Goal: Task Accomplishment & Management: Use online tool/utility

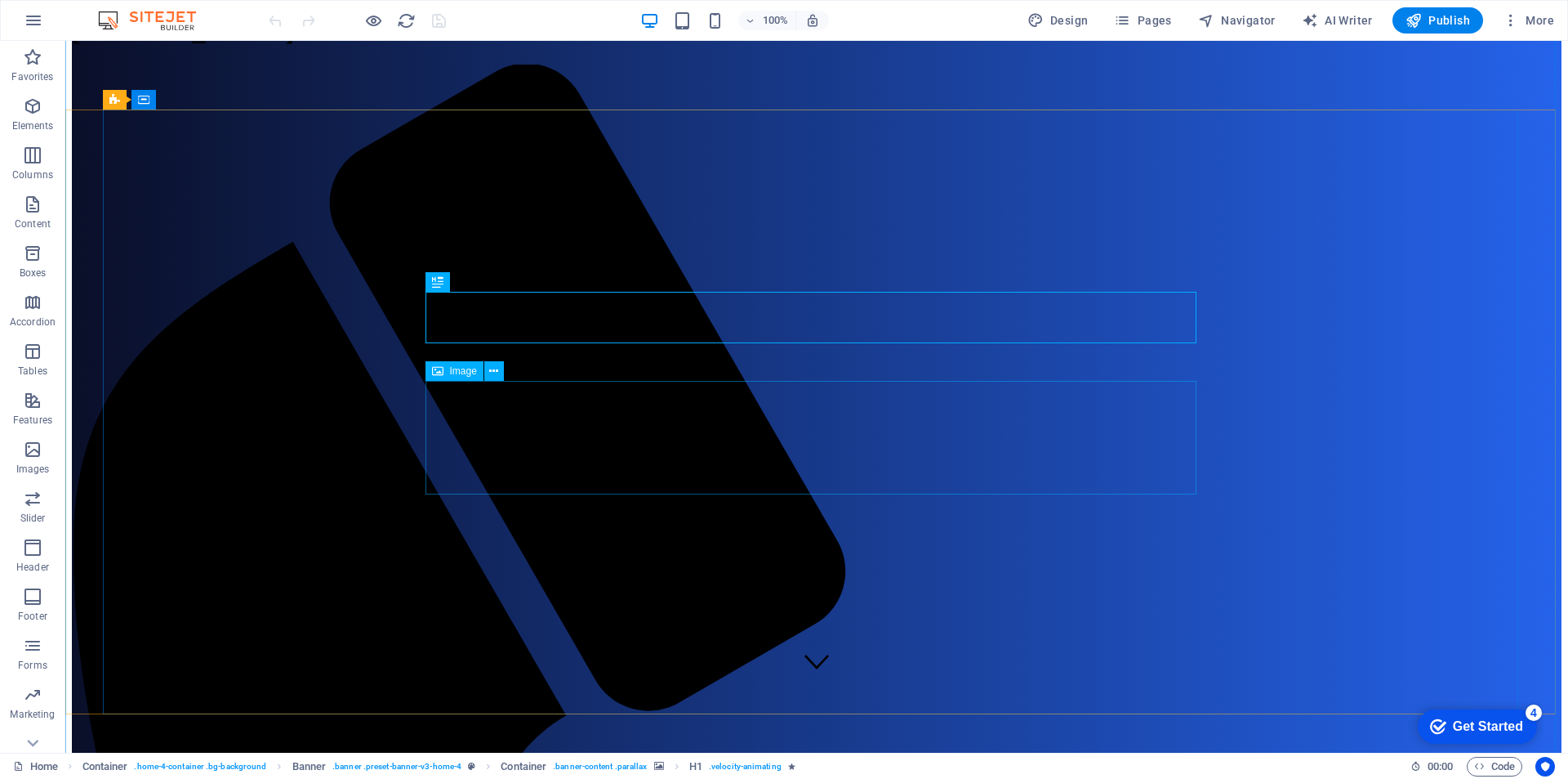
scroll to position [245, 0]
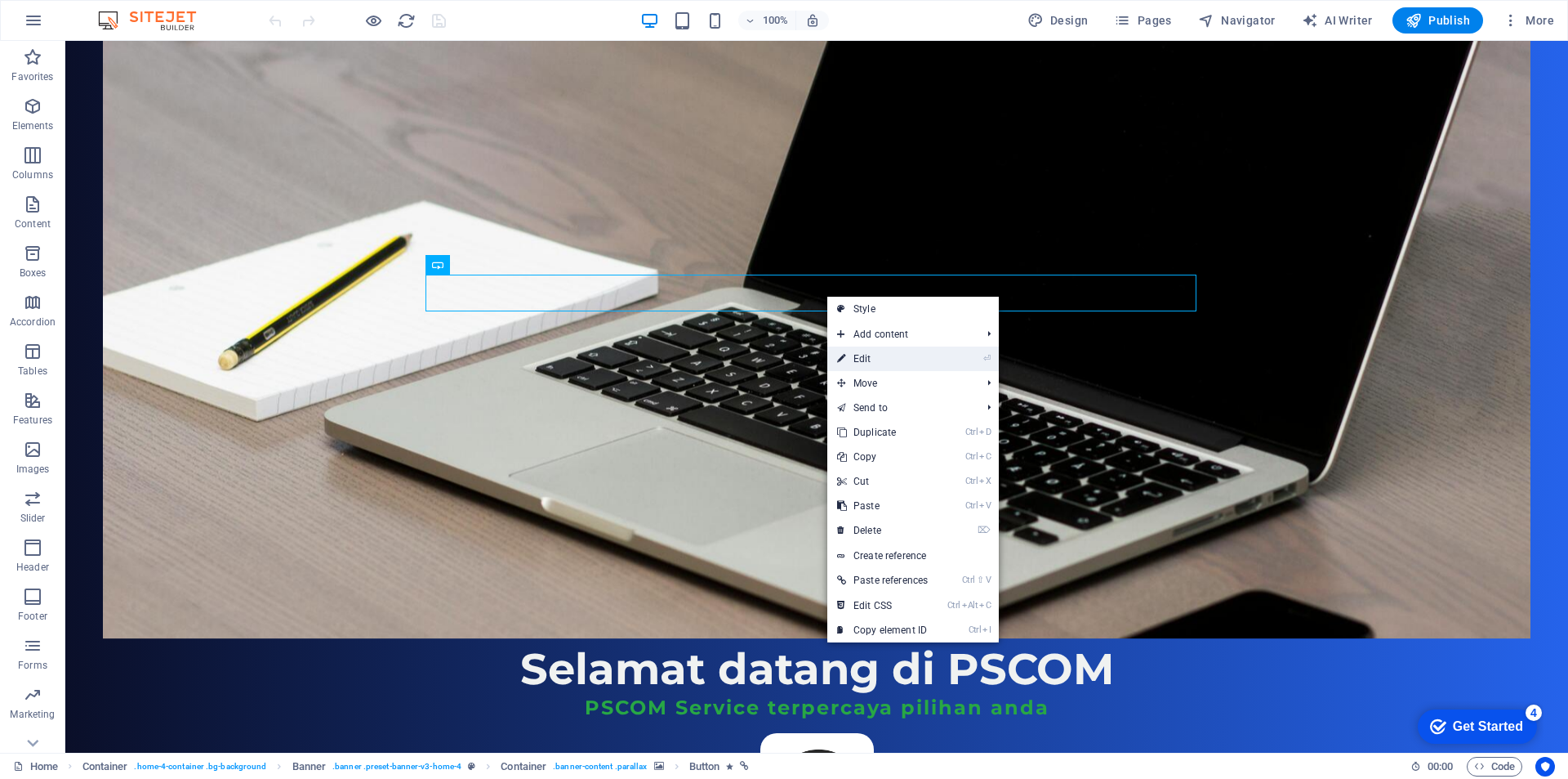
click at [860, 362] on link "⏎ Edit" at bounding box center [882, 359] width 110 height 24
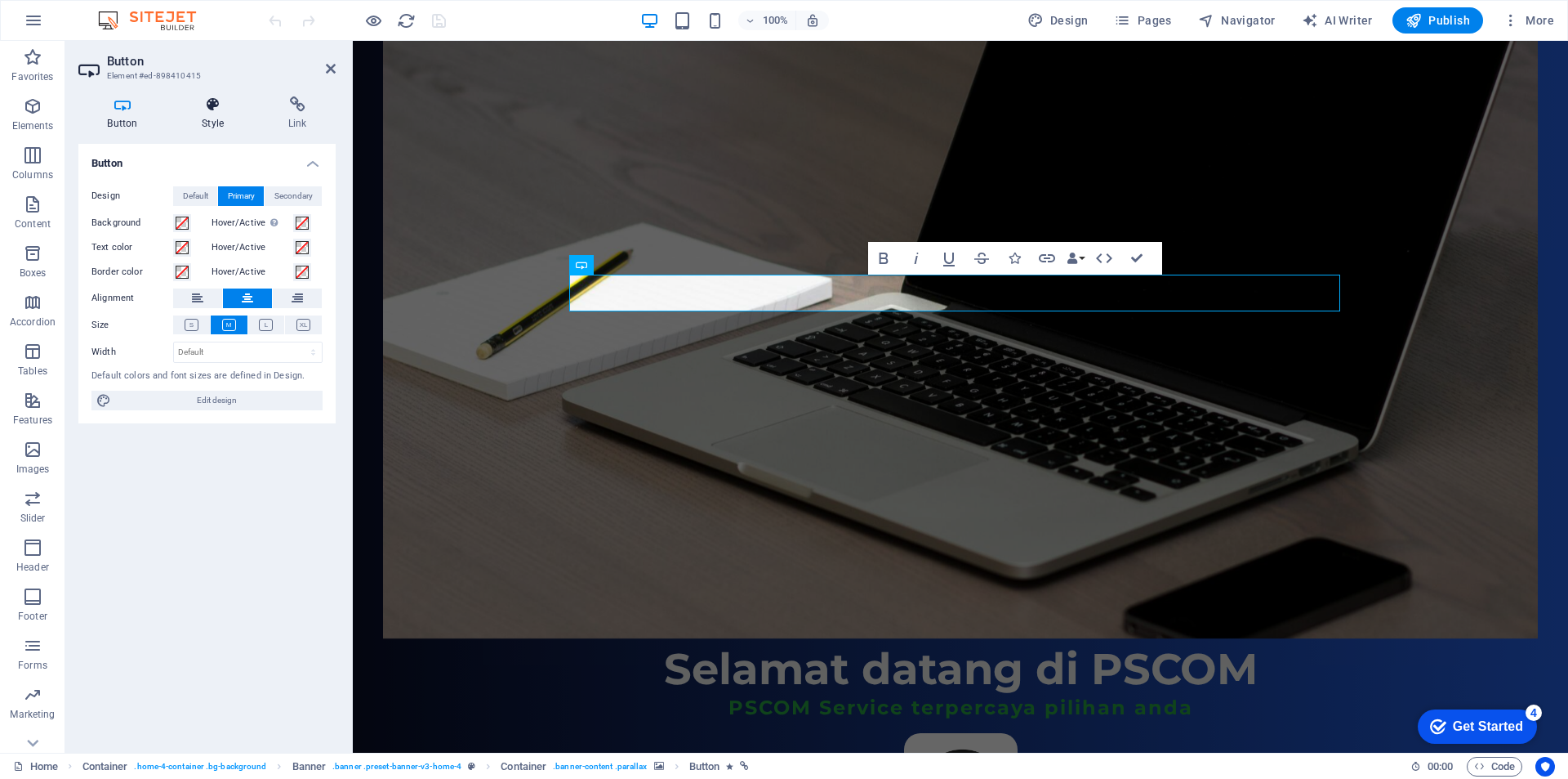
click at [213, 112] on icon at bounding box center [213, 104] width 80 height 16
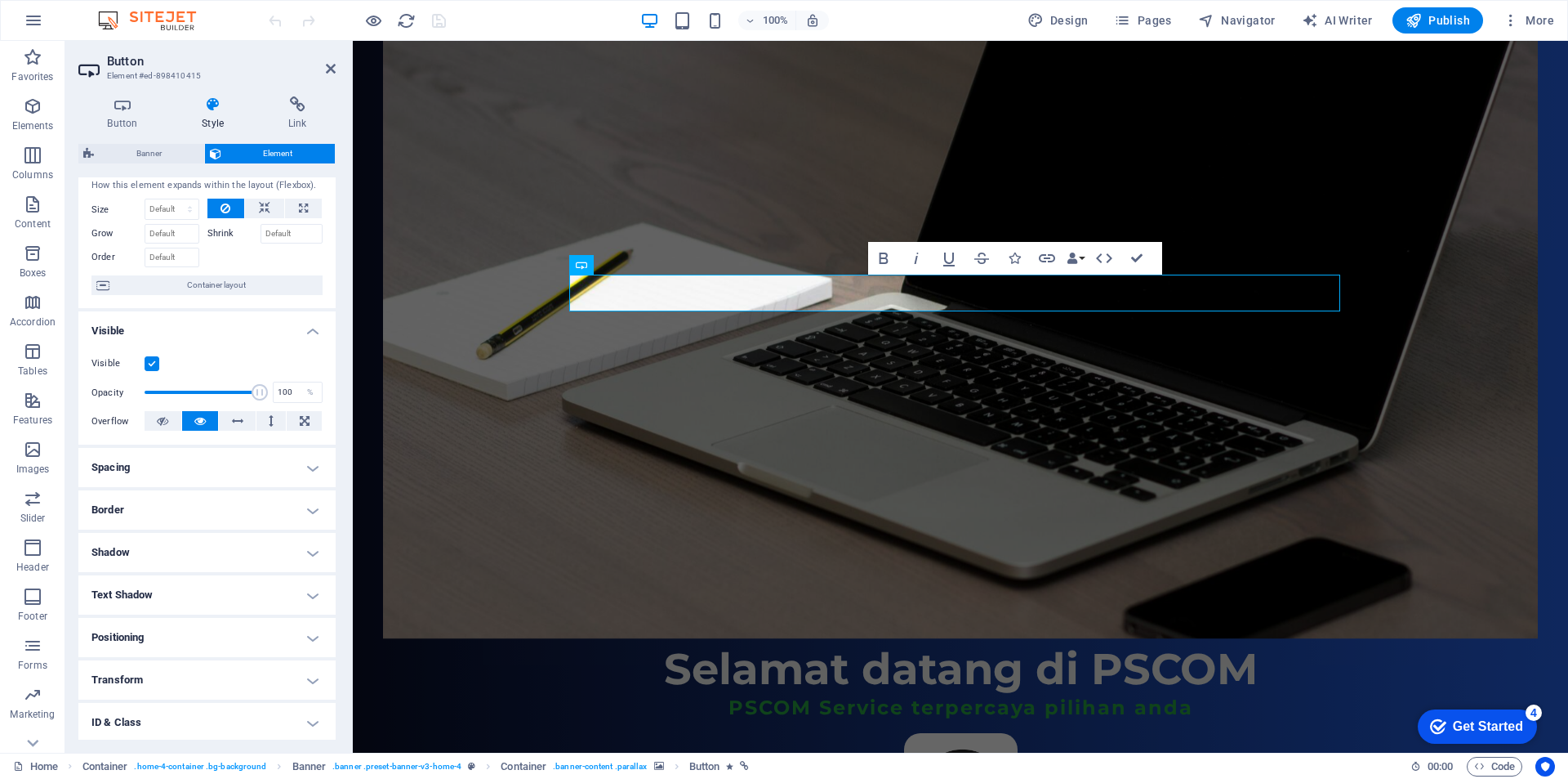
scroll to position [128, 0]
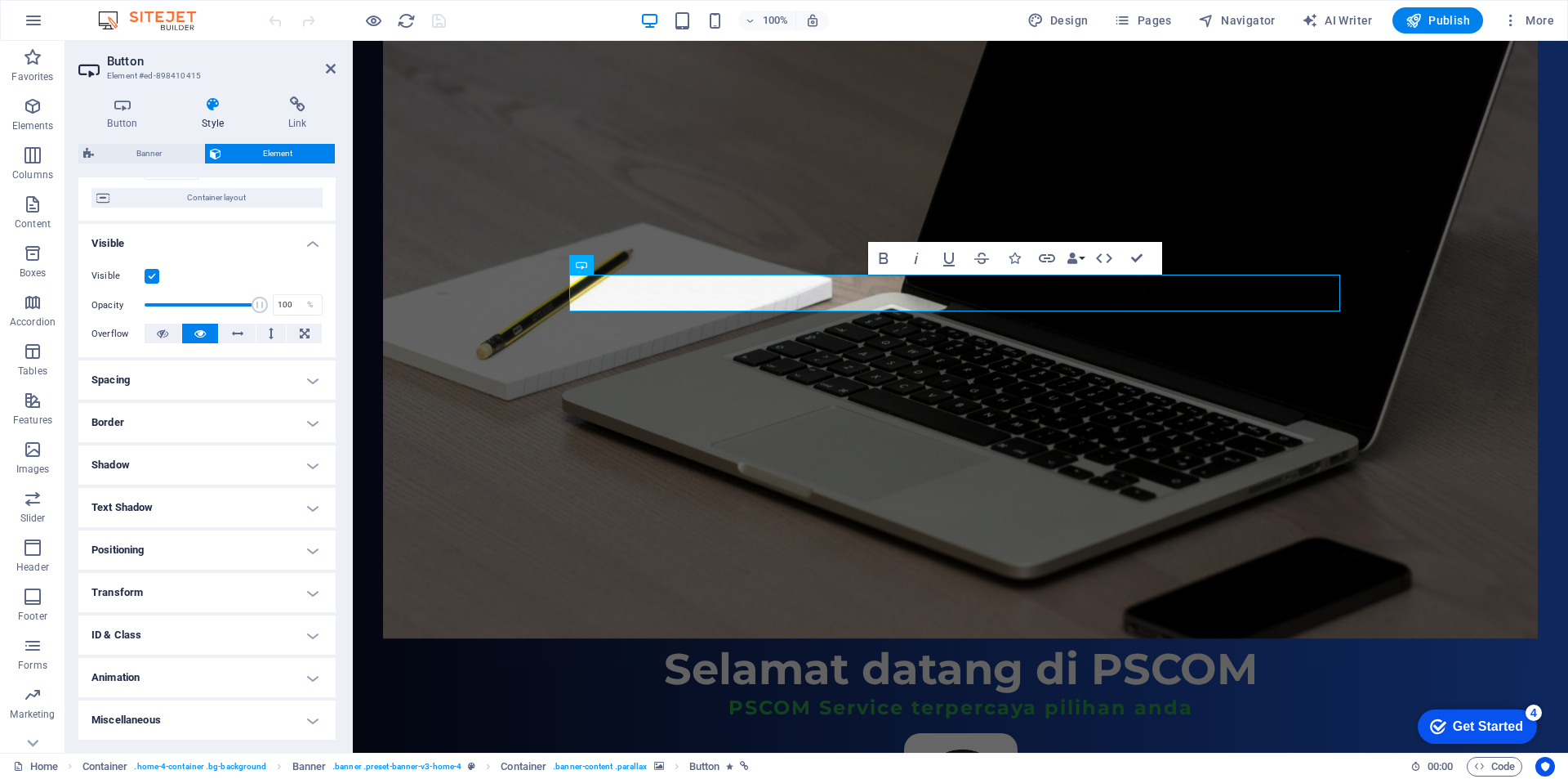
click at [208, 680] on h4 "Animation" at bounding box center [207, 677] width 257 height 39
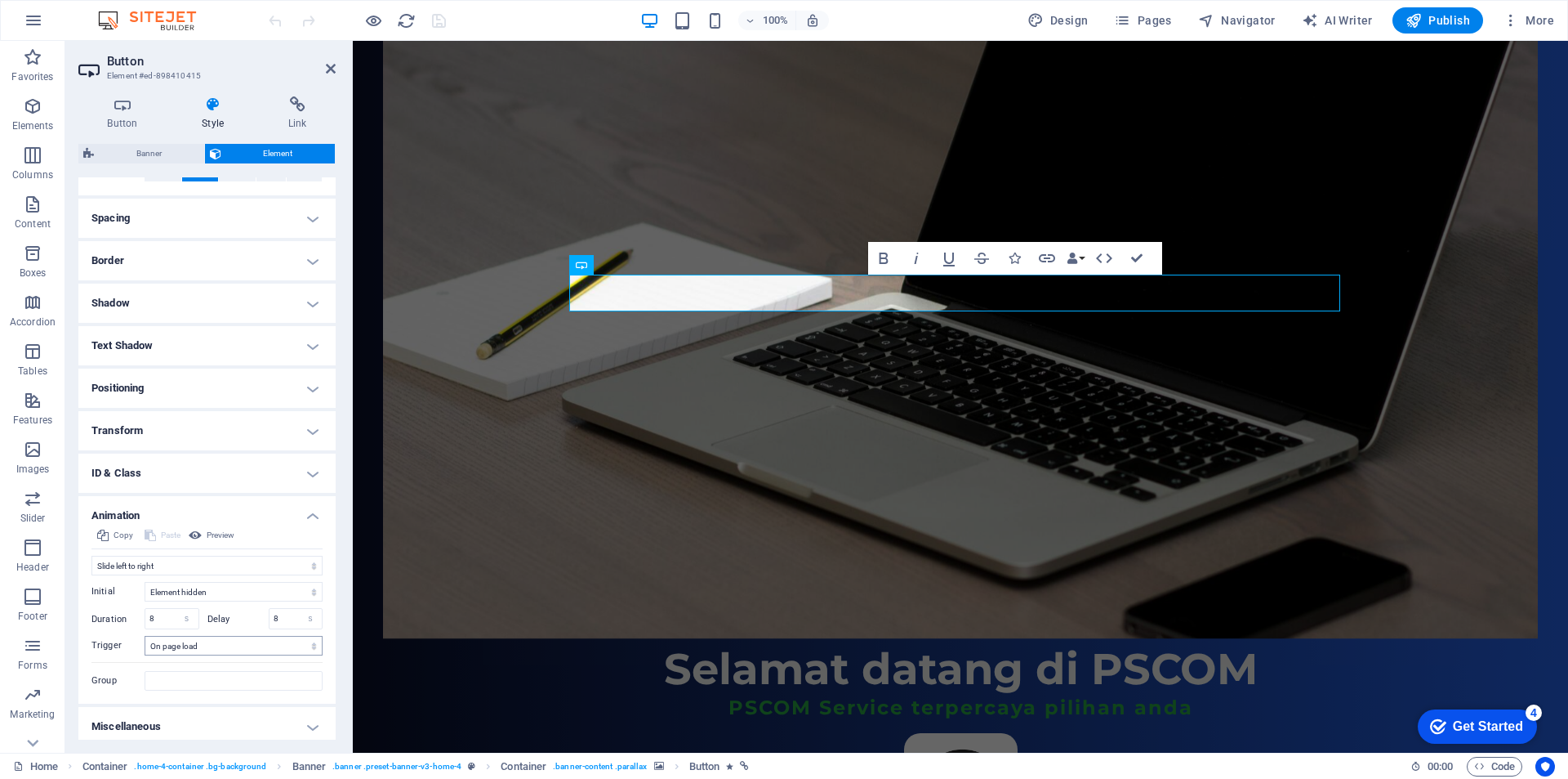
scroll to position [292, 0]
drag, startPoint x: 163, startPoint y: 614, endPoint x: 138, endPoint y: 614, distance: 25.0
click at [138, 614] on div "Duration 8 s ms" at bounding box center [145, 616] width 108 height 21
type input "2"
drag, startPoint x: 289, startPoint y: 619, endPoint x: 255, endPoint y: 619, distance: 34.0
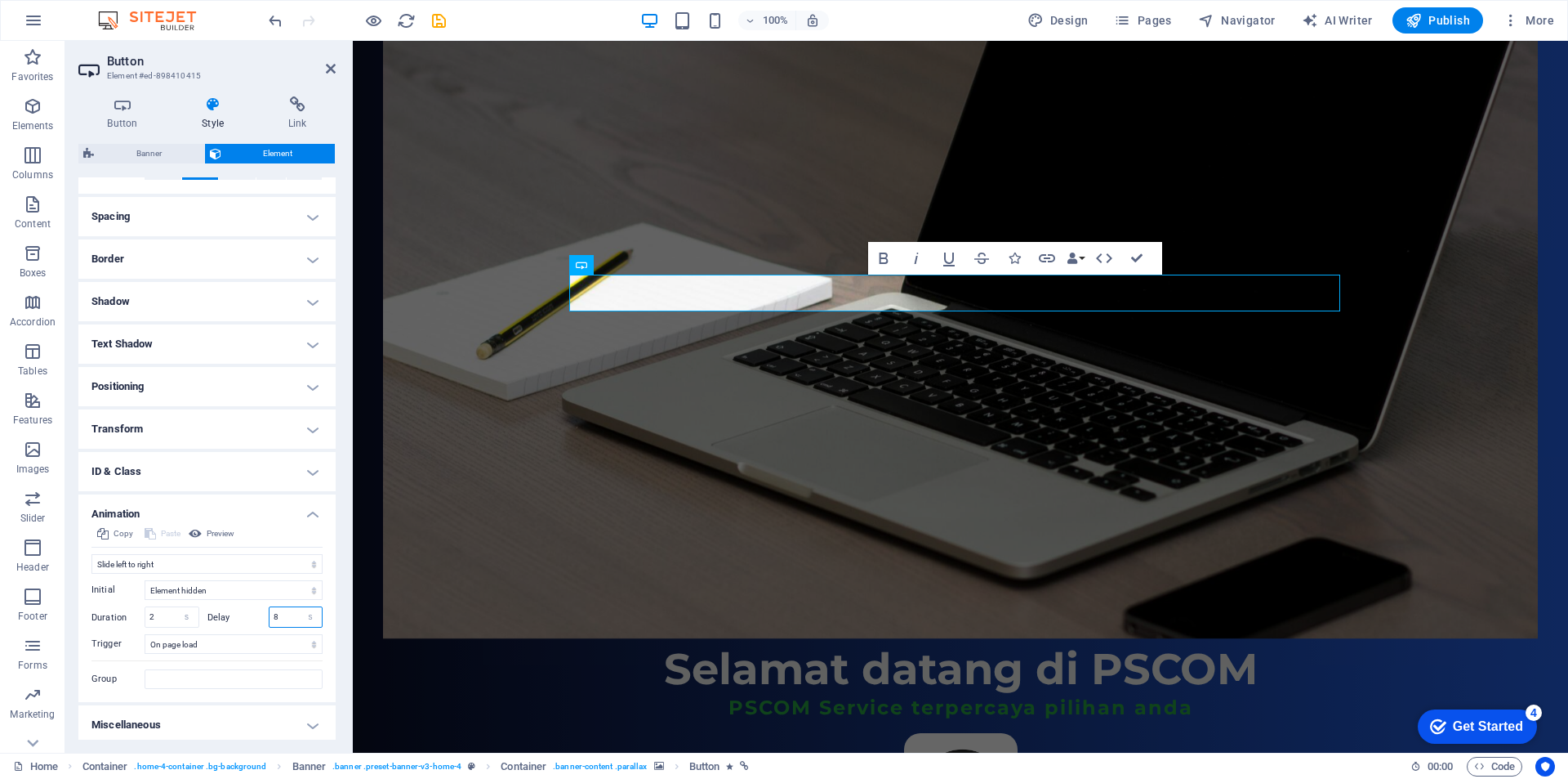
click at [255, 619] on div "Delay 8 s ms" at bounding box center [265, 616] width 116 height 21
type input "2"
click at [250, 611] on div "Delay 2 s ms" at bounding box center [265, 616] width 116 height 21
click at [248, 613] on label "Delay" at bounding box center [238, 617] width 62 height 9
click at [491, 440] on figure at bounding box center [960, 314] width 1155 height 648
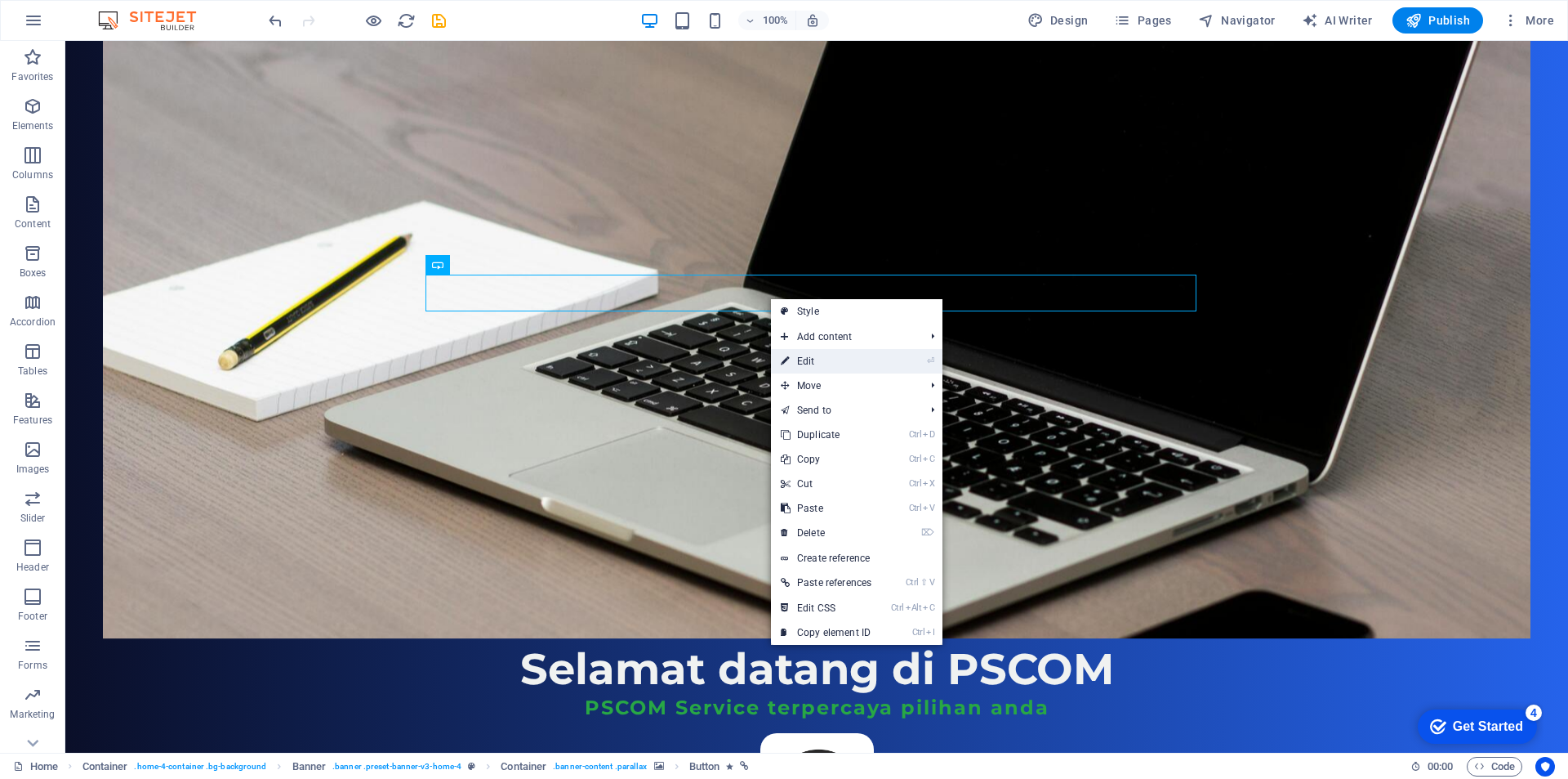
click at [813, 365] on link "⏎ Edit" at bounding box center [826, 360] width 110 height 24
select select "move-left-to-right"
select select "s"
select select "onload"
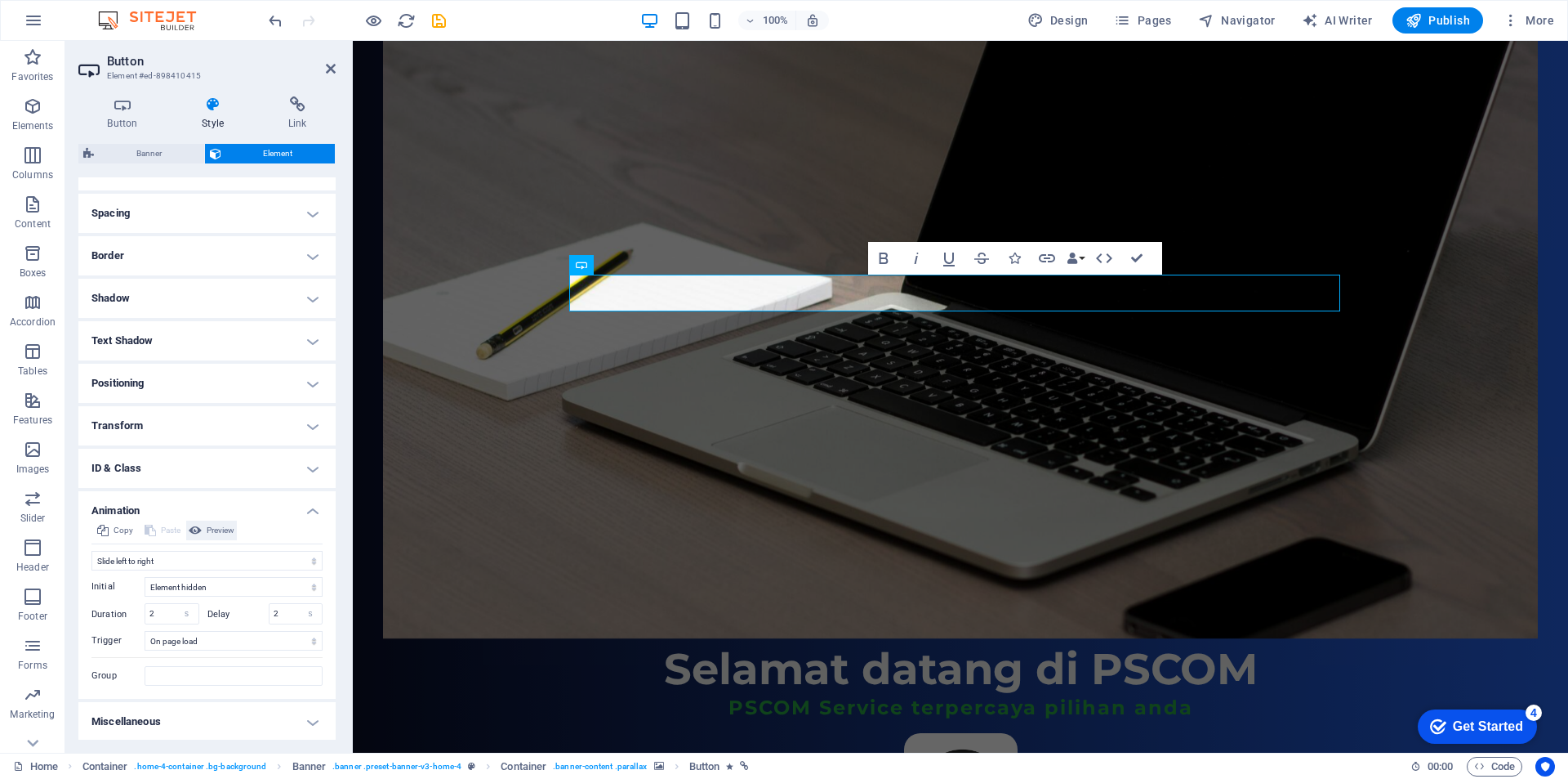
scroll to position [296, 0]
drag, startPoint x: 164, startPoint y: 616, endPoint x: 148, endPoint y: 615, distance: 16.0
click at [148, 615] on input "2" at bounding box center [171, 612] width 53 height 19
type input "1"
drag, startPoint x: 283, startPoint y: 614, endPoint x: 264, endPoint y: 614, distance: 19.0
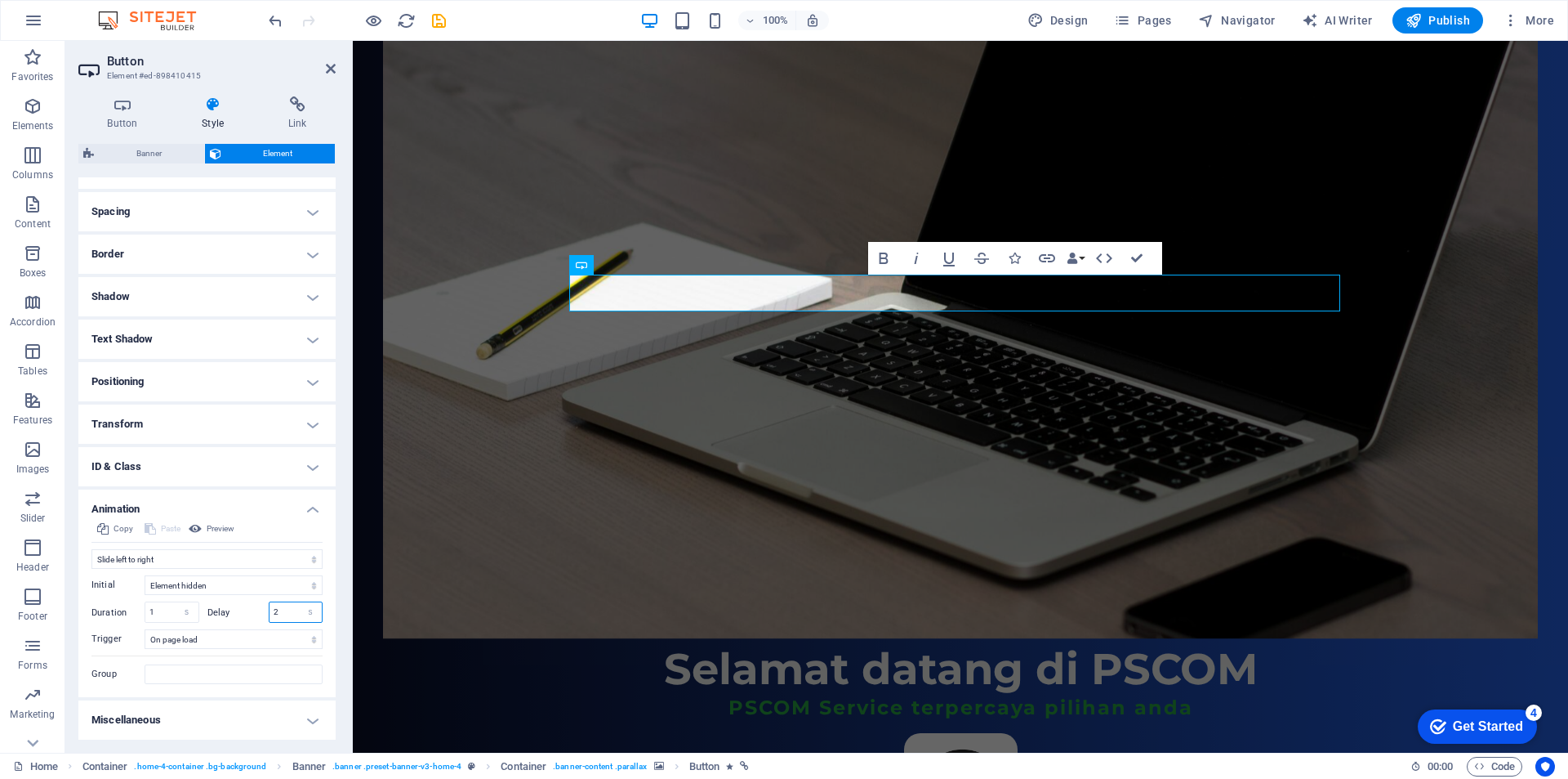
click at [264, 614] on div "Delay 2 s ms" at bounding box center [265, 612] width 116 height 21
type input "1"
click at [248, 613] on label "Delay" at bounding box center [238, 612] width 62 height 9
drag, startPoint x: 164, startPoint y: 611, endPoint x: 144, endPoint y: 611, distance: 20.0
click at [144, 611] on div "1 s ms" at bounding box center [171, 612] width 55 height 21
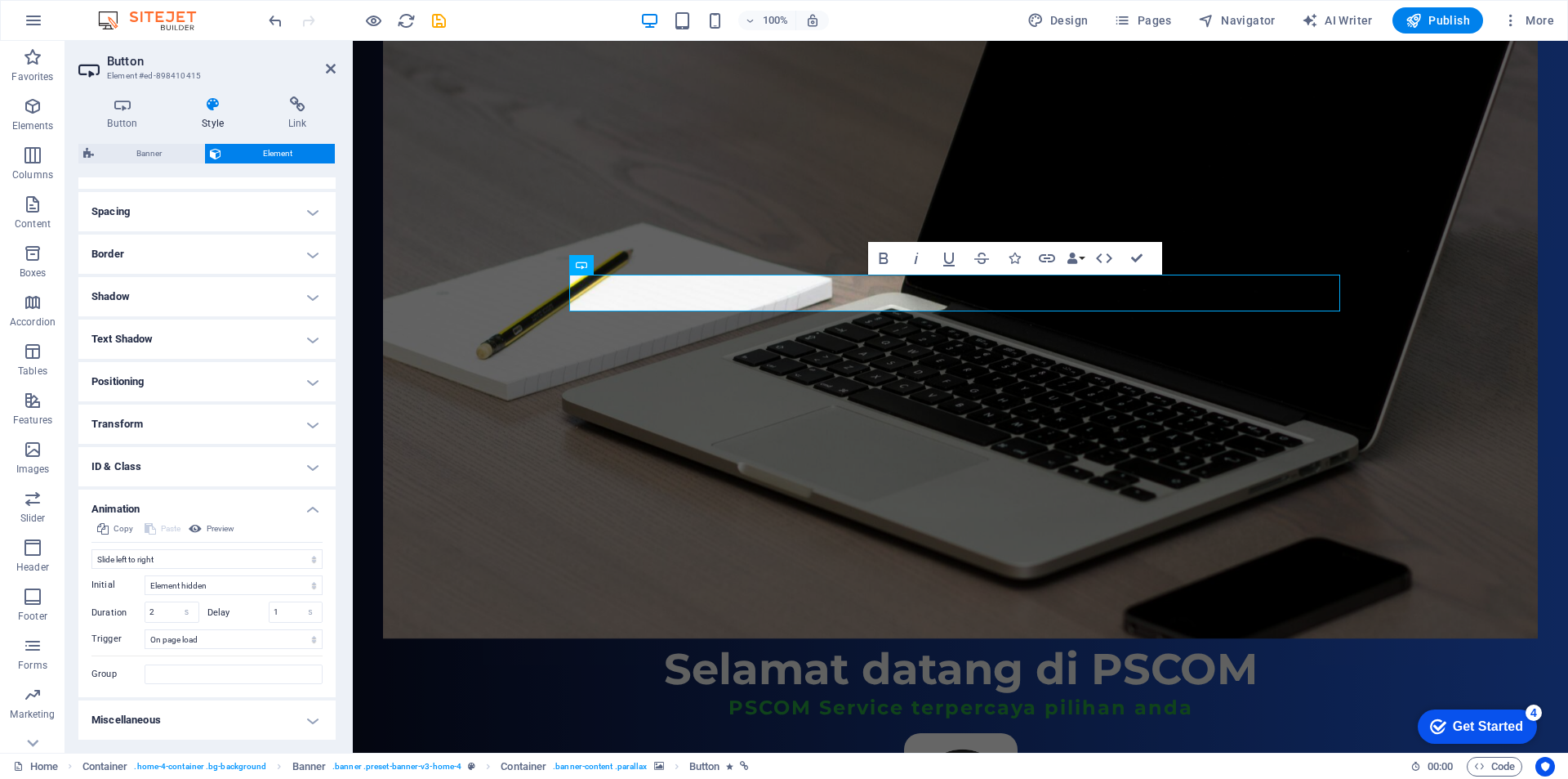
click at [247, 614] on label "Delay" at bounding box center [238, 612] width 62 height 9
drag, startPoint x: 167, startPoint y: 611, endPoint x: 132, endPoint y: 611, distance: 35.0
click at [132, 611] on div "Duration 2 s ms" at bounding box center [145, 612] width 108 height 21
type input "1"
click at [259, 612] on div "Delay 1 s ms" at bounding box center [265, 612] width 116 height 21
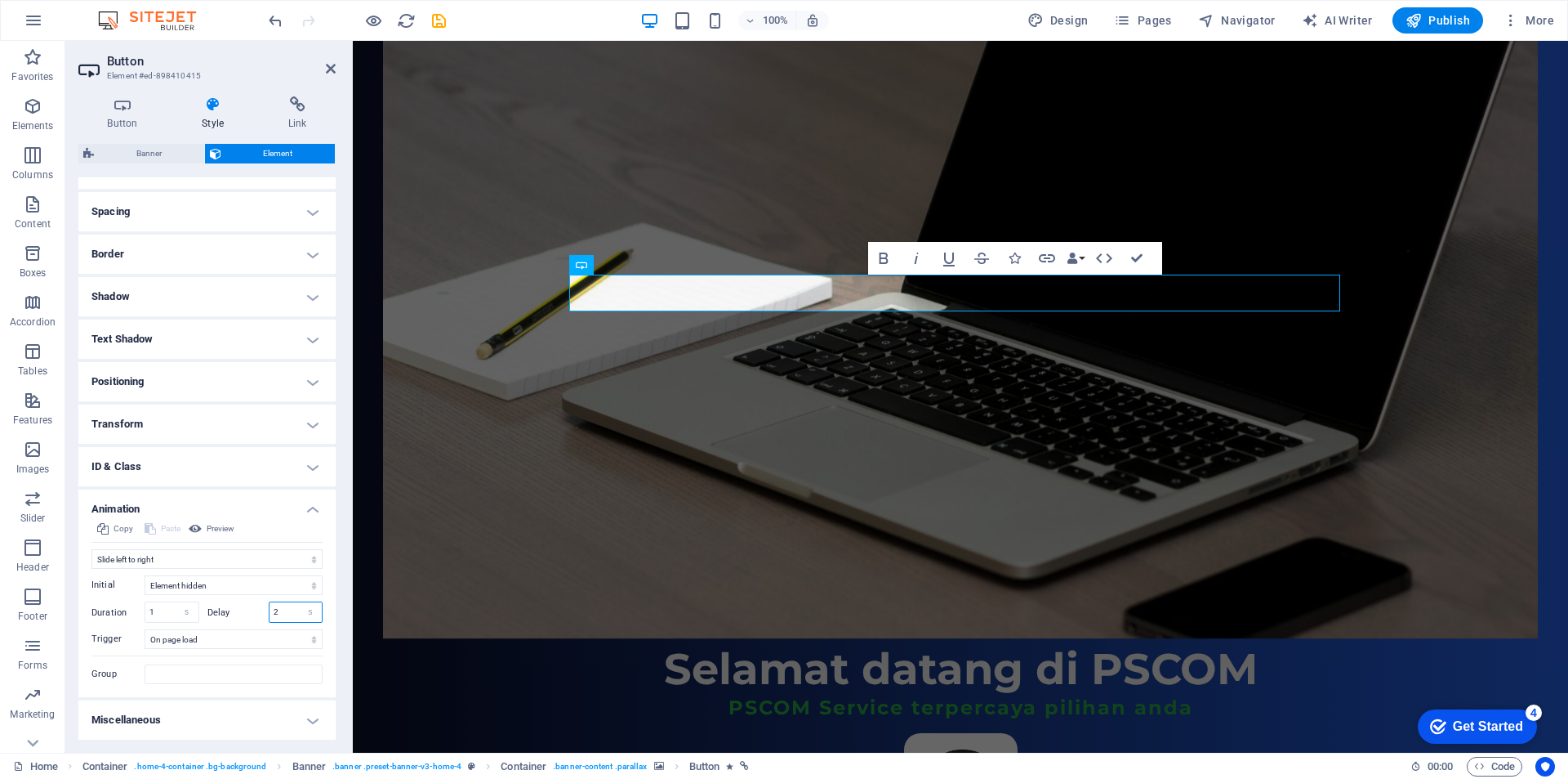
type input "2"
click at [240, 614] on label "Delay" at bounding box center [238, 612] width 62 height 9
drag, startPoint x: 282, startPoint y: 611, endPoint x: 262, endPoint y: 611, distance: 20.0
click at [262, 611] on div "Delay 2 s ms" at bounding box center [265, 612] width 116 height 21
click at [244, 617] on div "Delay 3 s ms" at bounding box center [265, 612] width 116 height 21
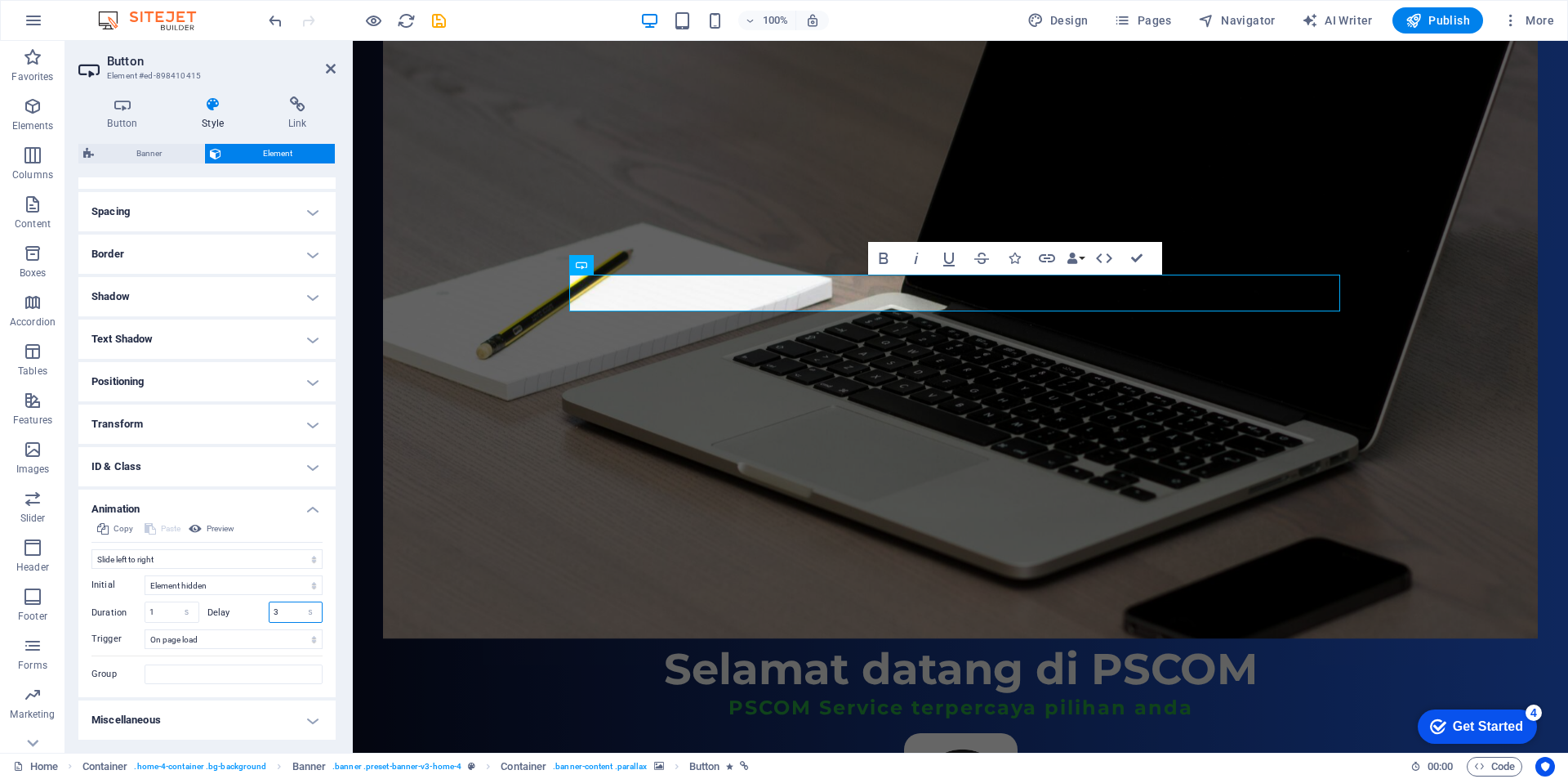
drag, startPoint x: 283, startPoint y: 612, endPoint x: 266, endPoint y: 615, distance: 17.3
click at [266, 615] on div "Delay 3 s ms" at bounding box center [265, 612] width 116 height 21
click at [244, 609] on label "Delay" at bounding box center [238, 612] width 62 height 9
type input "1"
click at [251, 609] on label "Delay" at bounding box center [238, 612] width 62 height 9
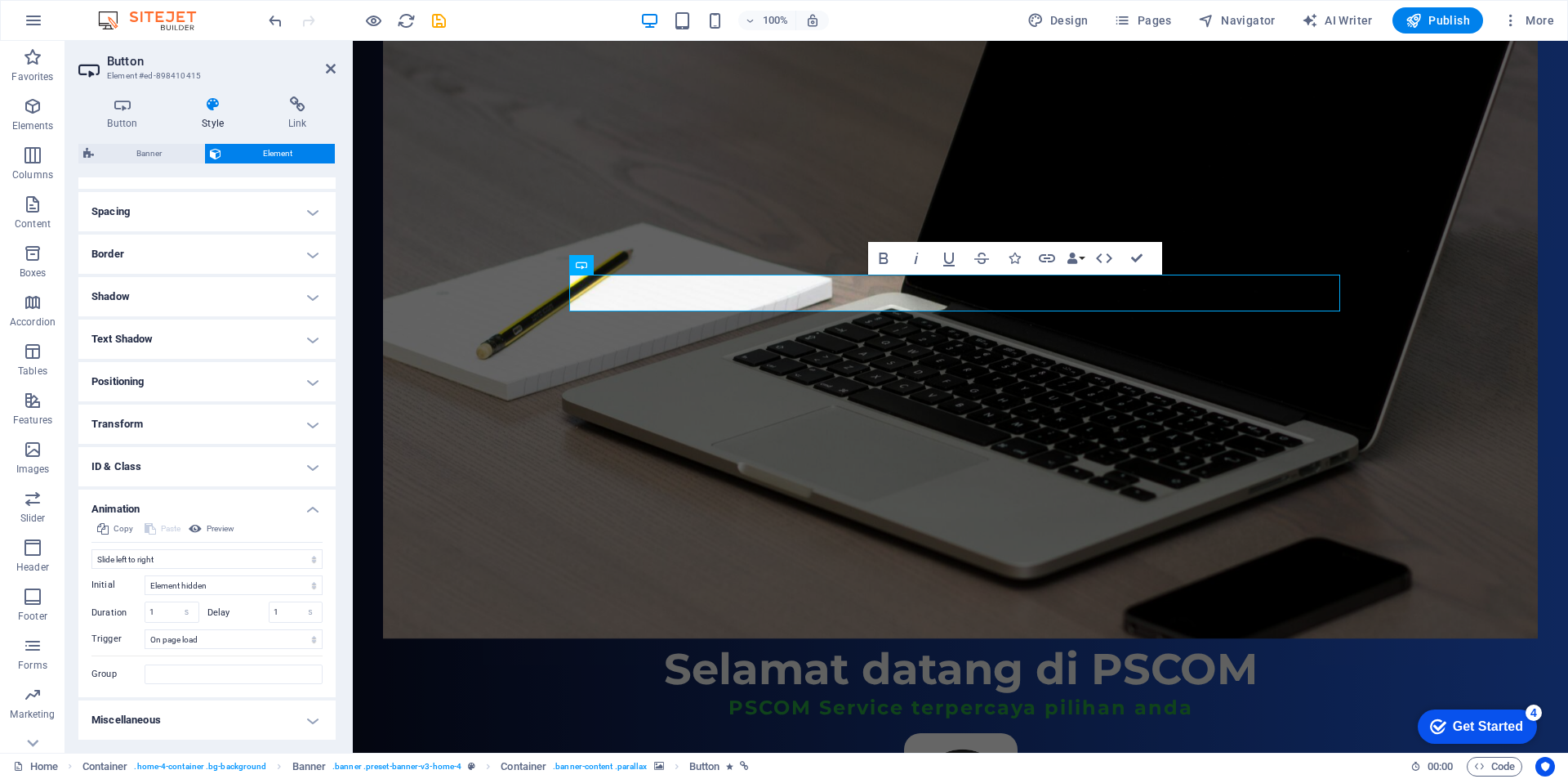
click at [641, 401] on figure at bounding box center [960, 314] width 1155 height 648
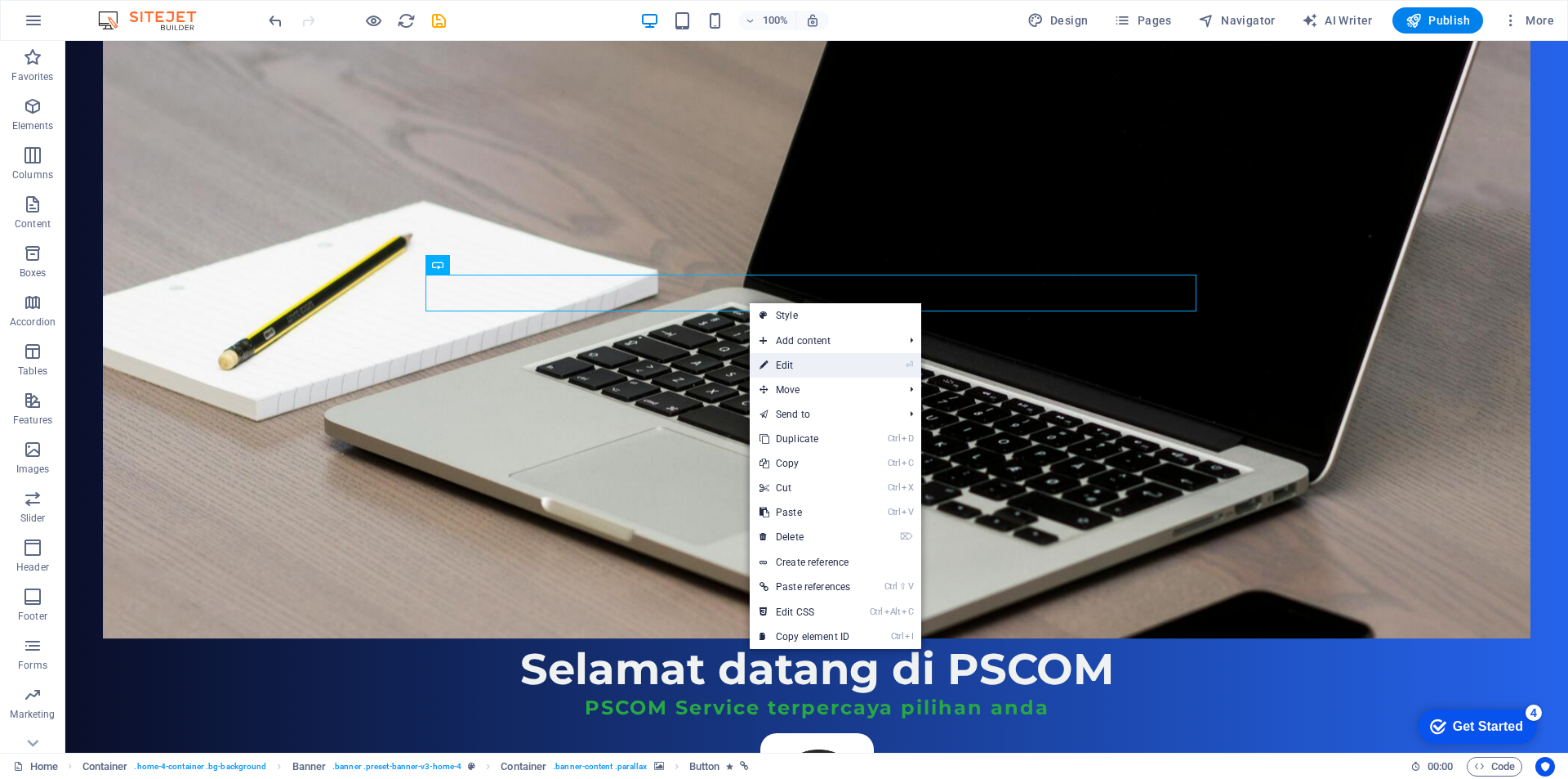
click at [785, 369] on link "⏎ Edit" at bounding box center [805, 365] width 110 height 24
select select "move-left-to-right"
select select "s"
select select "onload"
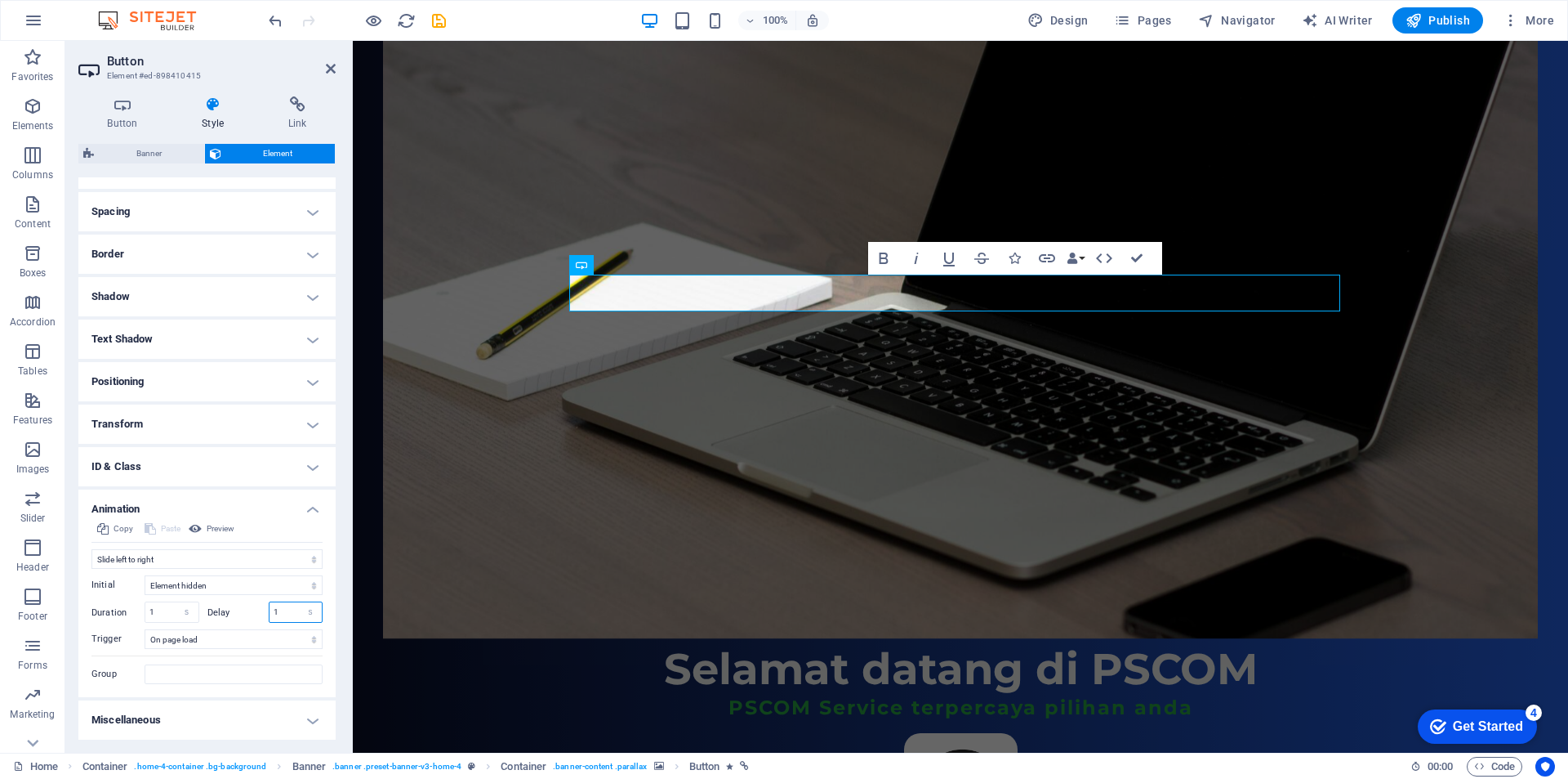
drag, startPoint x: 278, startPoint y: 614, endPoint x: 269, endPoint y: 614, distance: 9.0
click at [269, 614] on input "1" at bounding box center [295, 612] width 53 height 19
type input "2"
click at [246, 609] on label "Delay" at bounding box center [238, 612] width 62 height 9
click at [248, 609] on label "Delay" at bounding box center [238, 612] width 62 height 9
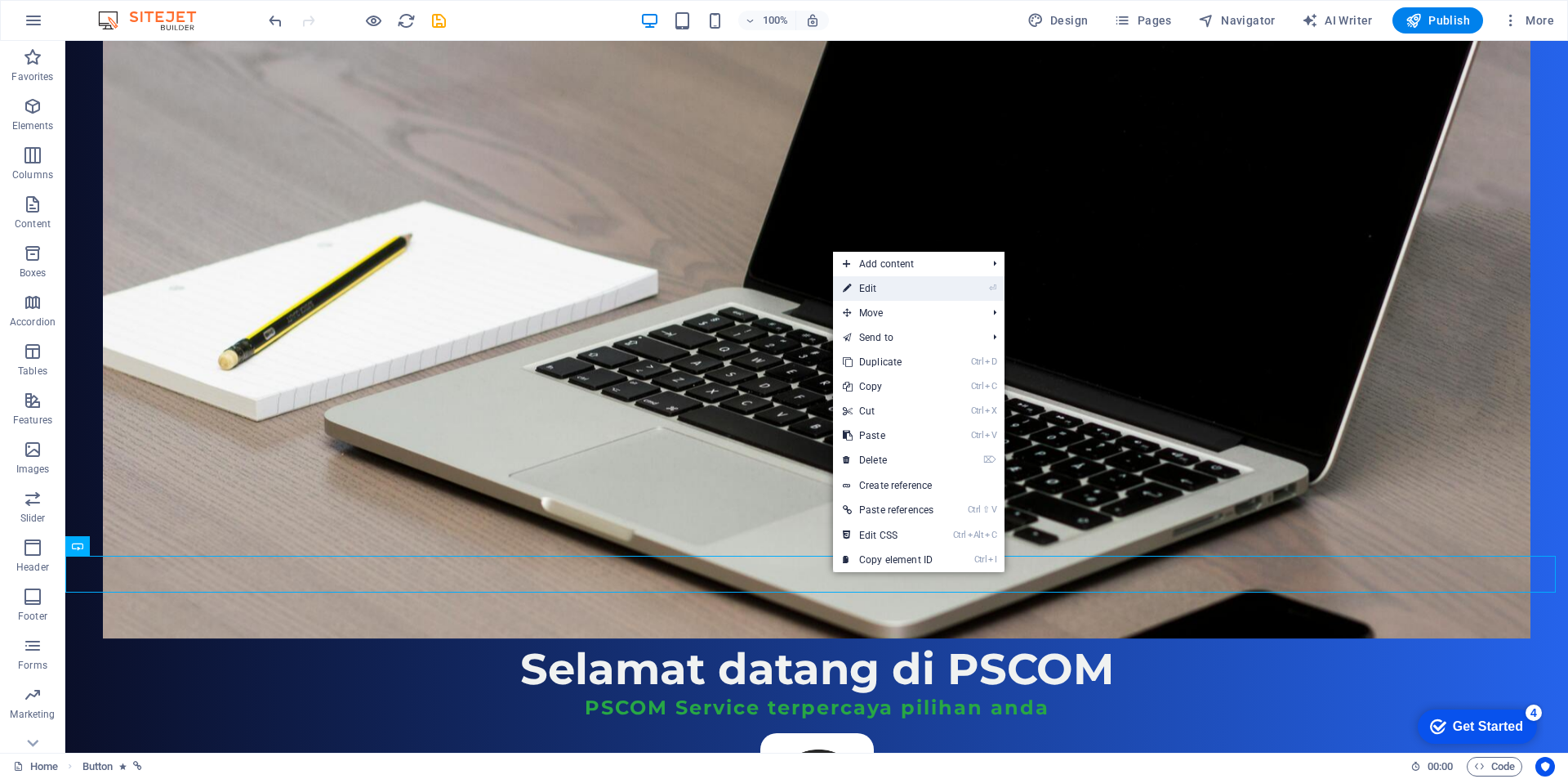
drag, startPoint x: 910, startPoint y: 282, endPoint x: 556, endPoint y: 240, distance: 356.5
click at [910, 282] on link "⏎ Edit" at bounding box center [888, 288] width 110 height 24
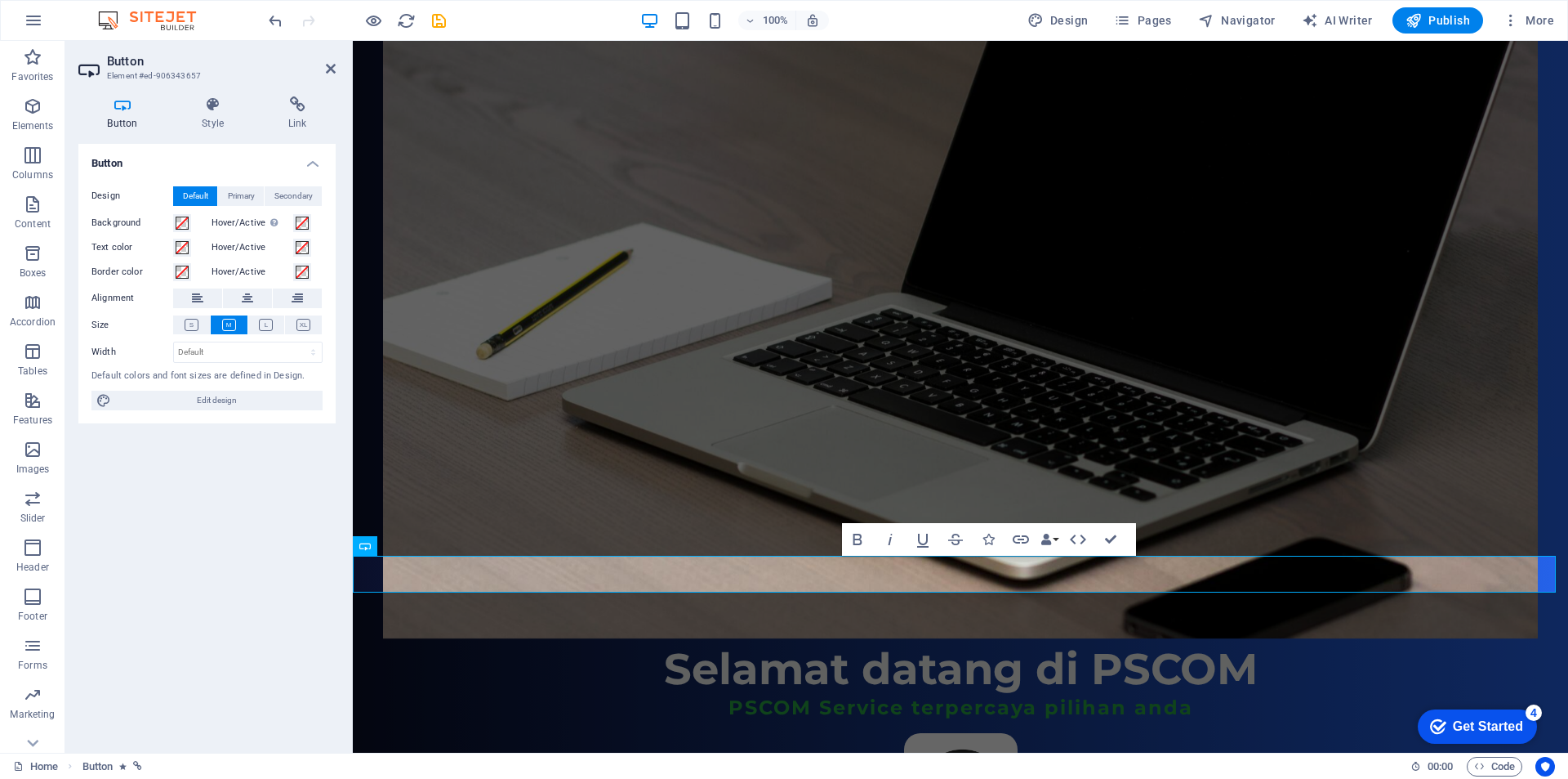
click at [213, 93] on div "Button Style Link Button Design Default Primary Secondary Background Hover/Acti…" at bounding box center [207, 418] width 283 height 669
click at [213, 101] on icon at bounding box center [213, 104] width 80 height 16
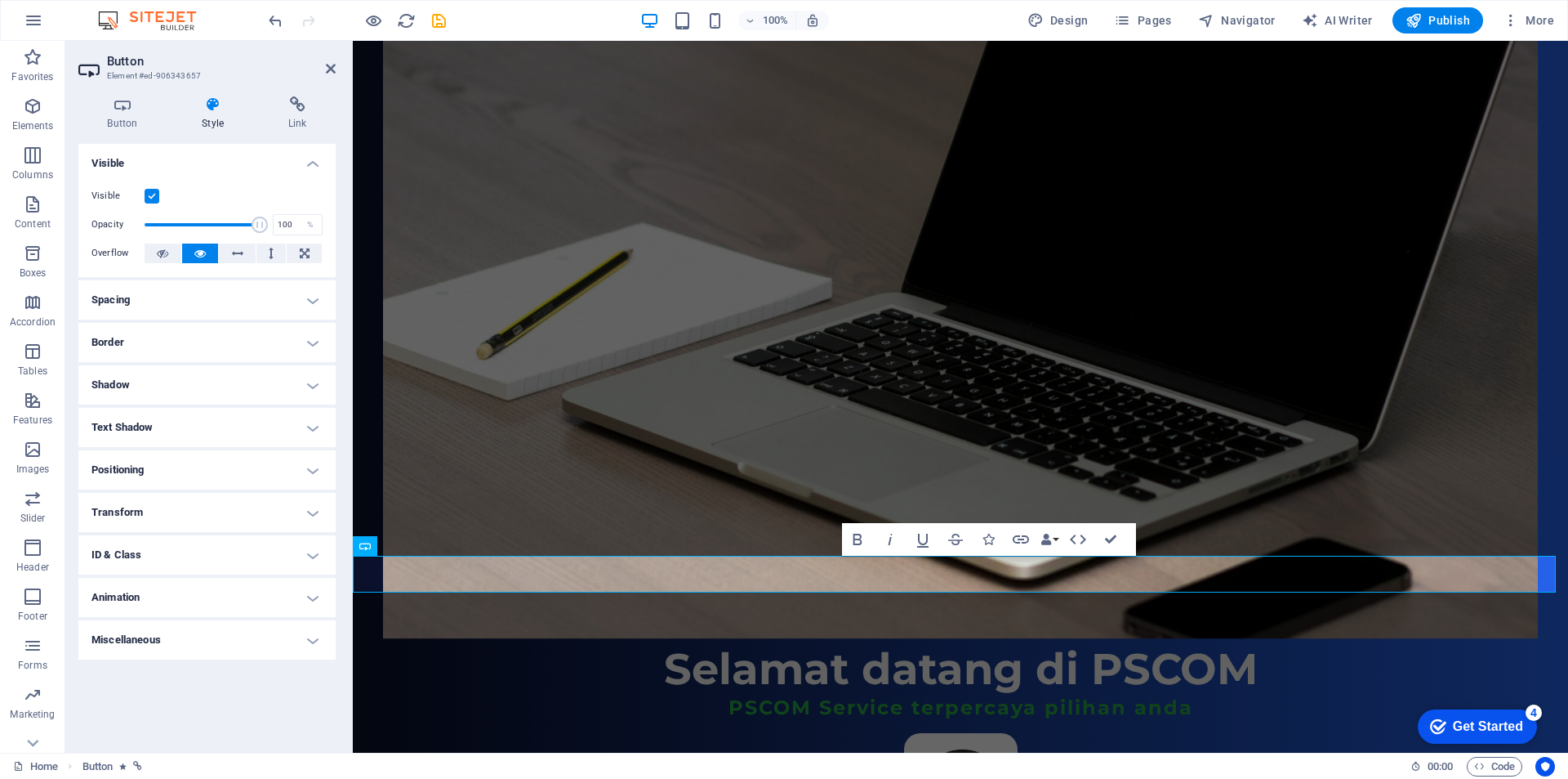
click at [161, 600] on h4 "Animation" at bounding box center [207, 597] width 257 height 39
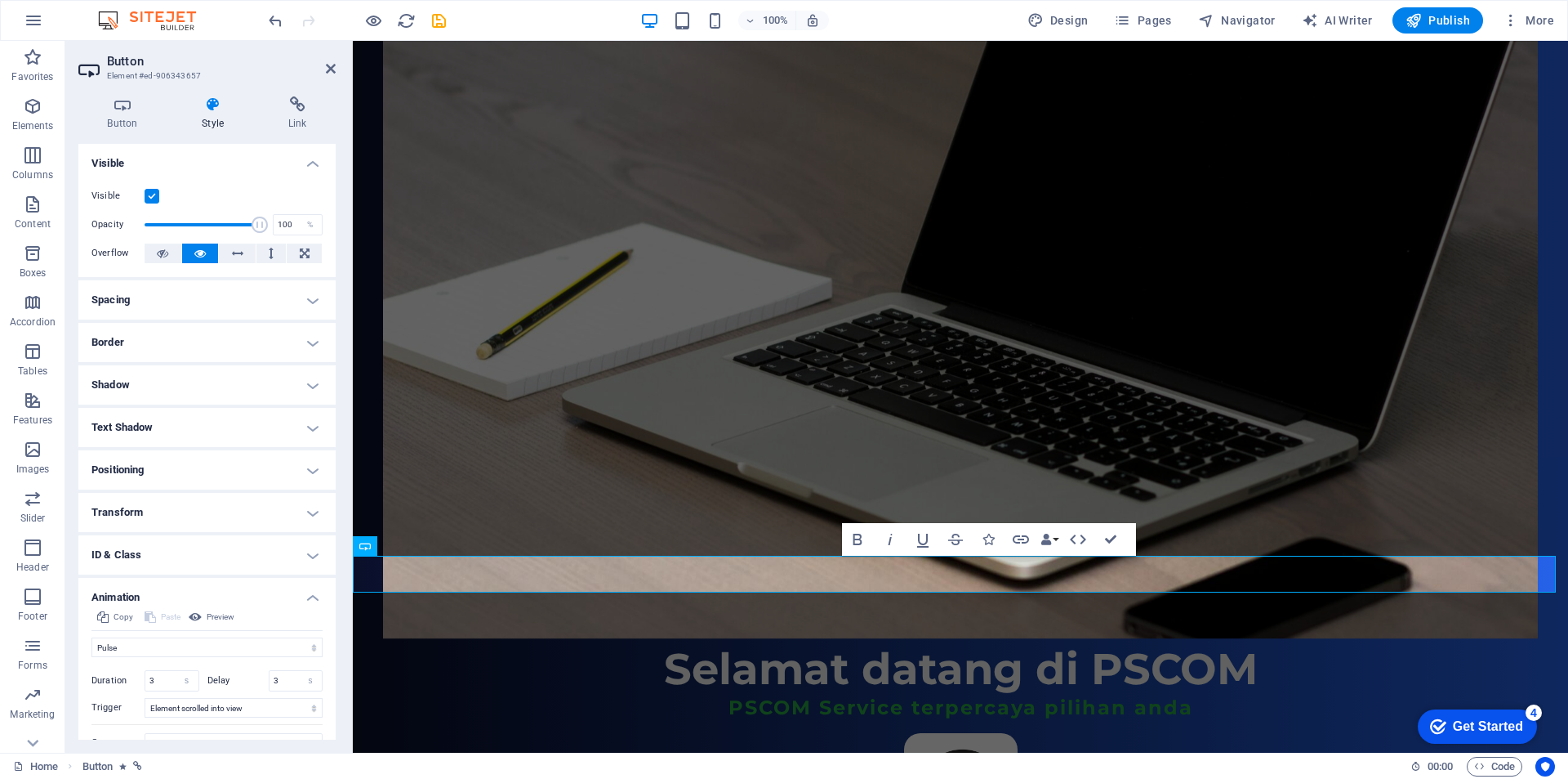
scroll to position [68, 0]
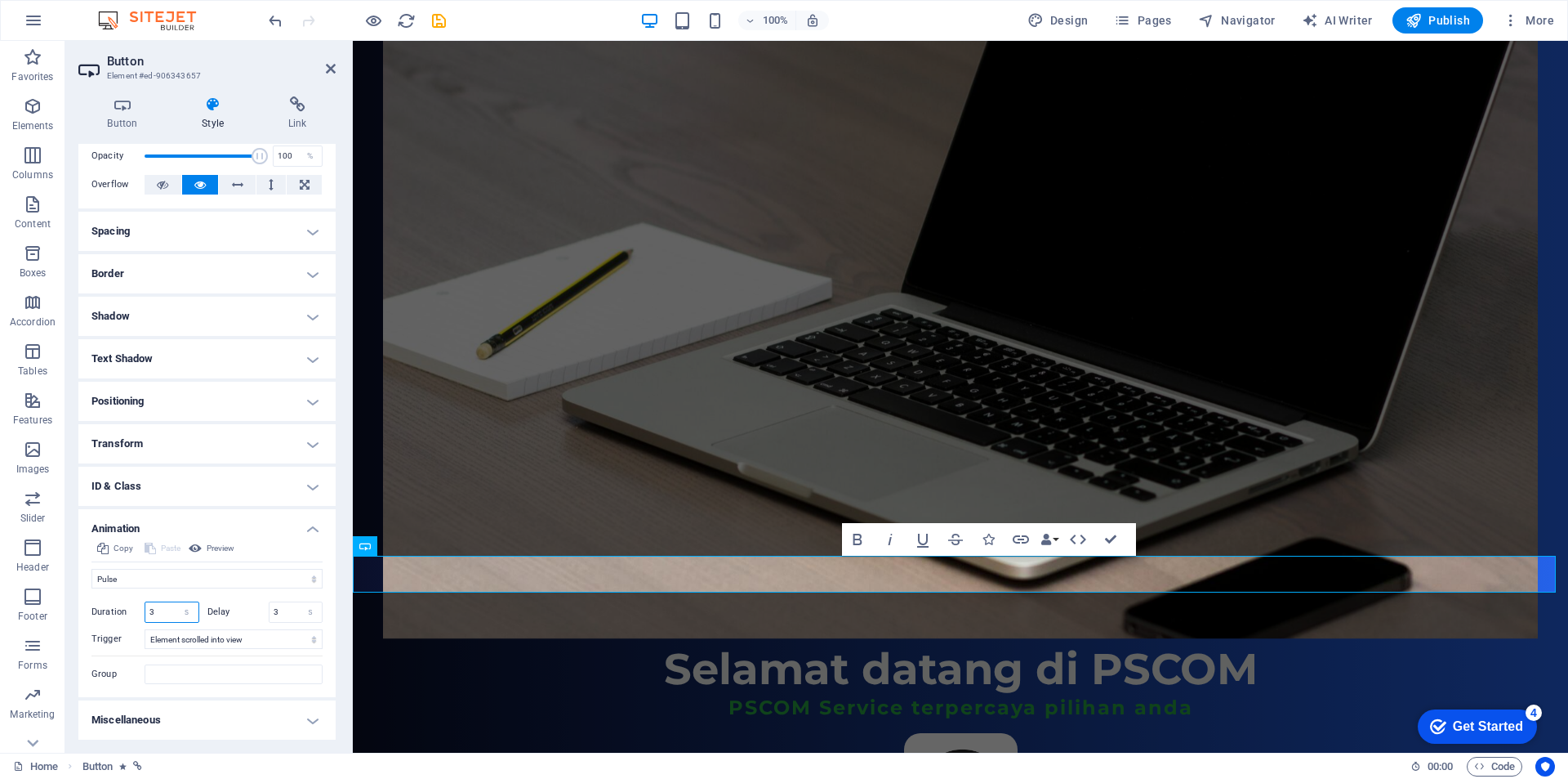
drag, startPoint x: 163, startPoint y: 613, endPoint x: 148, endPoint y: 612, distance: 15.0
click at [148, 612] on input "3" at bounding box center [171, 612] width 53 height 19
type input "2"
drag, startPoint x: 282, startPoint y: 616, endPoint x: 266, endPoint y: 616, distance: 16.0
click at [266, 616] on div "Delay 3 s ms" at bounding box center [265, 612] width 116 height 21
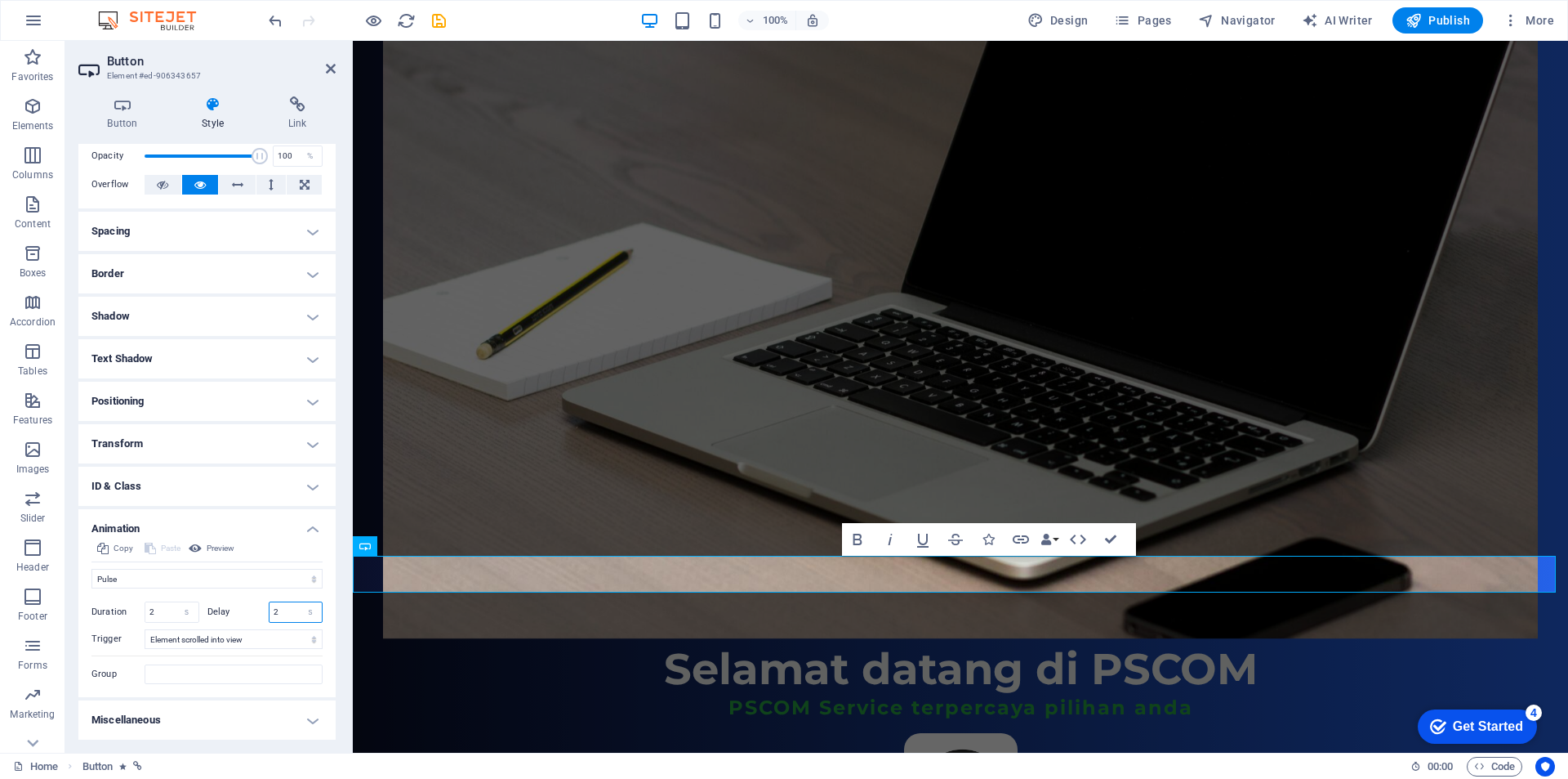
type input "2"
click at [244, 610] on label "Delay" at bounding box center [238, 611] width 62 height 9
click at [631, 393] on figure at bounding box center [960, 314] width 1155 height 648
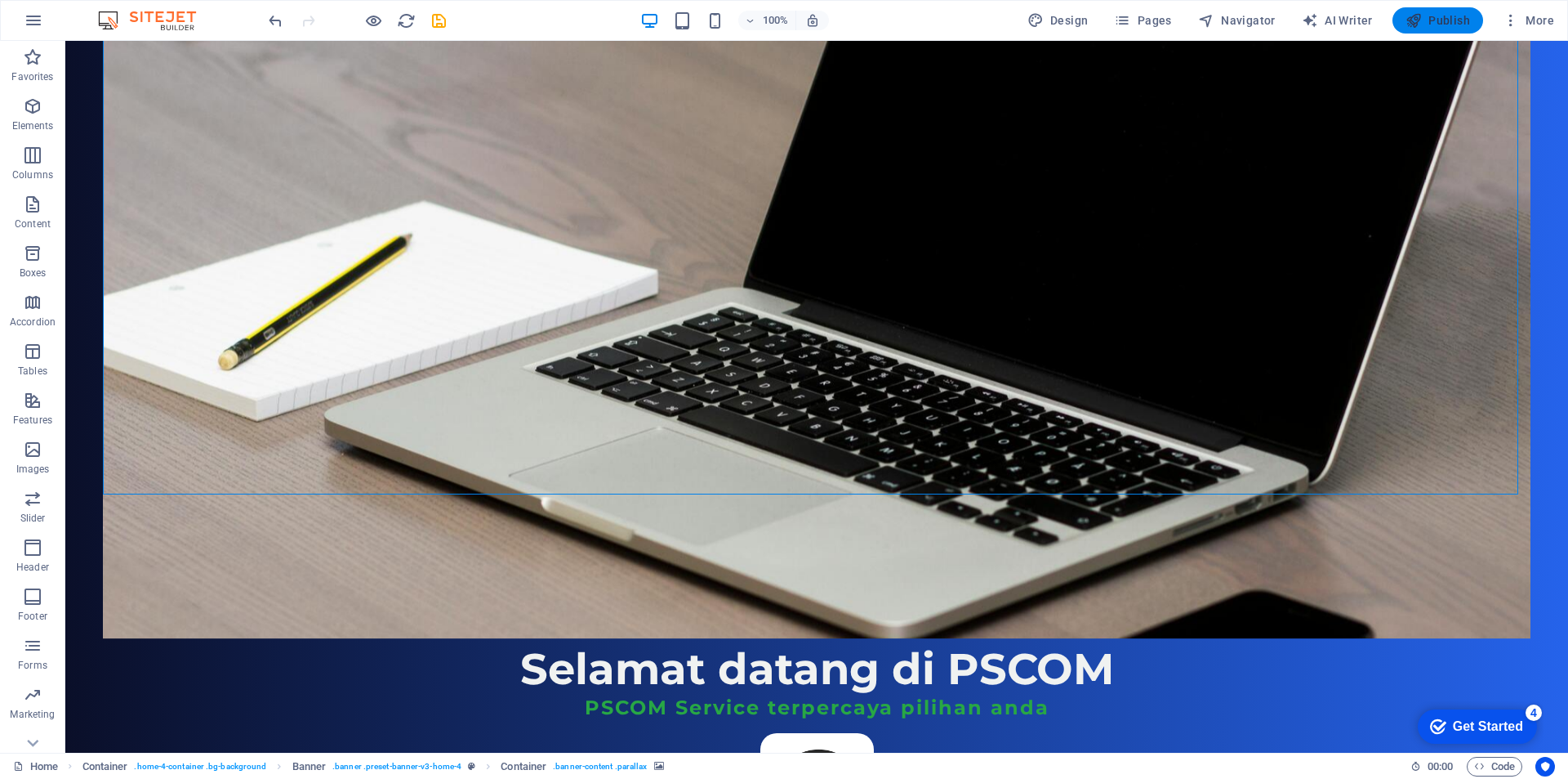
click at [1431, 28] on span "Publish" at bounding box center [1437, 20] width 64 height 16
